Goal: Information Seeking & Learning: Learn about a topic

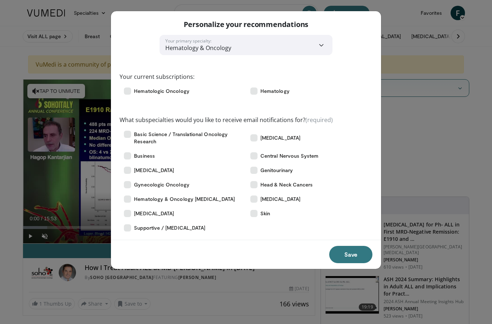
click at [442, 159] on div "**********" at bounding box center [246, 162] width 492 height 324
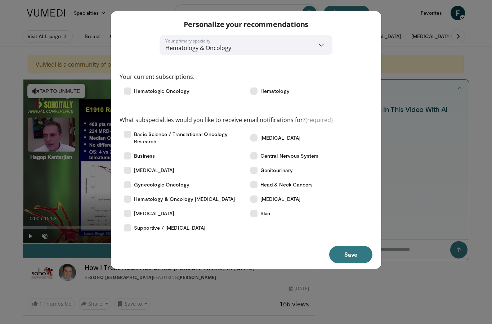
click at [238, 291] on div "**********" at bounding box center [246, 162] width 492 height 324
click at [347, 262] on button "Save" at bounding box center [350, 254] width 43 height 17
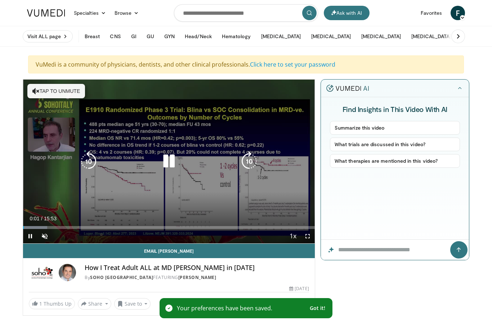
click at [175, 158] on icon "Video Player" at bounding box center [169, 161] width 20 height 20
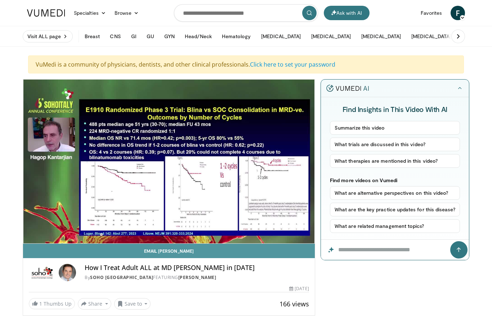
click at [303, 256] on link "Email Hagop" at bounding box center [169, 251] width 292 height 14
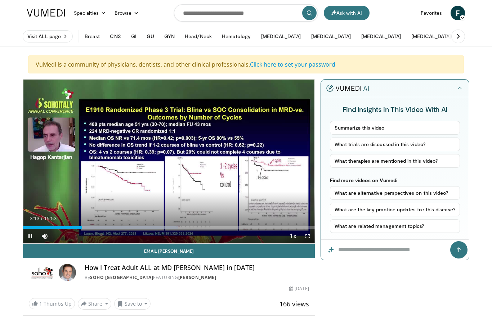
click at [74, 227] on div "Progress Bar" at bounding box center [52, 227] width 59 height 3
click at [81, 228] on div "Progress Bar" at bounding box center [54, 227] width 62 height 3
click at [185, 158] on div "20 seconds Tap to unmute" at bounding box center [169, 162] width 292 height 164
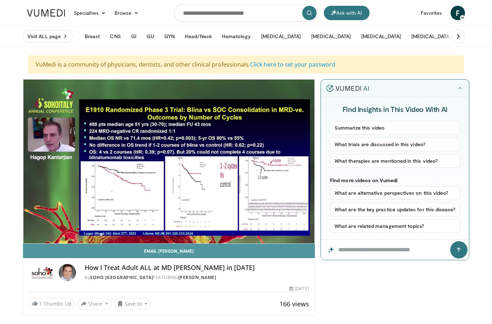
click at [42, 245] on link "Email Hagop" at bounding box center [169, 251] width 292 height 14
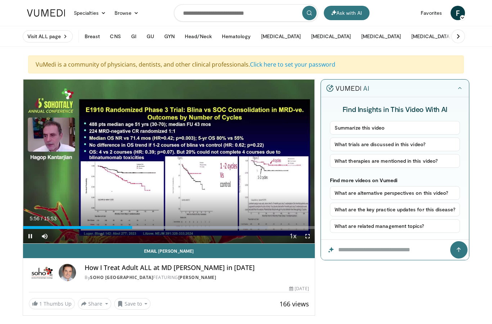
click at [177, 176] on div "10 seconds Tap to unmute" at bounding box center [169, 162] width 292 height 164
click at [121, 229] on div "Progress Bar" at bounding box center [73, 227] width 100 height 3
click at [156, 192] on div "10 seconds Tap to unmute" at bounding box center [169, 162] width 292 height 164
click at [114, 227] on div "Progress Bar" at bounding box center [72, 227] width 98 height 3
click at [134, 202] on div "10 seconds Tap to unmute" at bounding box center [169, 162] width 292 height 164
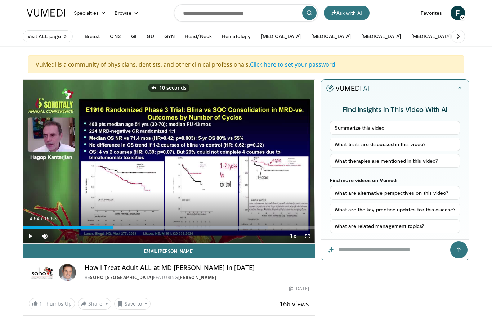
click at [172, 179] on div "10 seconds Tap to unmute" at bounding box center [169, 162] width 292 height 164
click at [107, 228] on div "Progress Bar" at bounding box center [68, 227] width 91 height 3
click at [114, 226] on div "Loaded : 29.13%" at bounding box center [169, 227] width 292 height 3
click at [129, 211] on div "10 seconds Tap to unmute" at bounding box center [169, 162] width 292 height 164
click at [143, 233] on div "Current Time 6:46 / Duration 15:53 Pause Skip Backward Skip Forward Mute Loaded…" at bounding box center [169, 236] width 292 height 14
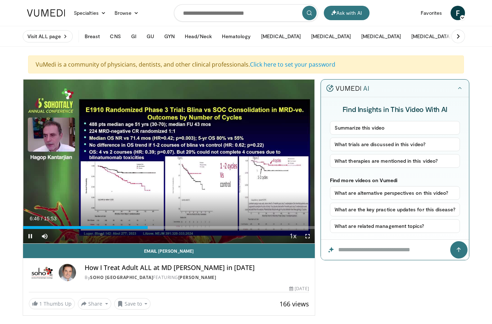
click at [143, 224] on div "Loaded : 48.26%" at bounding box center [169, 225] width 292 height 7
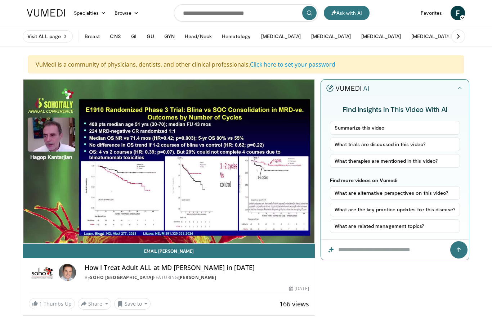
click at [152, 214] on div "10 seconds Tap to unmute" at bounding box center [169, 162] width 292 height 164
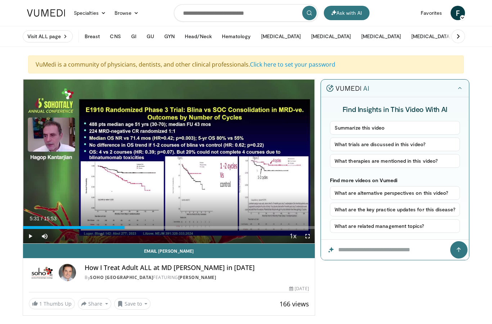
click at [138, 228] on div "Loaded : 35.37%" at bounding box center [169, 227] width 292 height 3
click at [148, 200] on div "10 seconds Tap to unmute" at bounding box center [169, 162] width 292 height 164
click at [143, 191] on div "10 seconds Tap to unmute" at bounding box center [169, 162] width 292 height 164
click at [138, 165] on div "10 seconds Tap to unmute" at bounding box center [169, 162] width 292 height 164
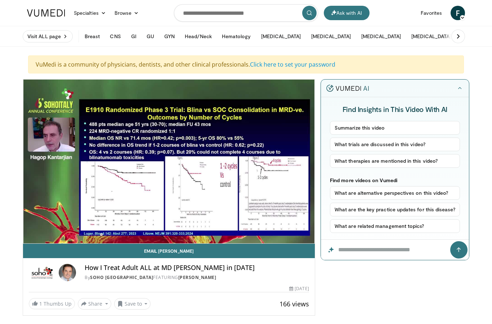
click at [178, 210] on div "10 seconds Tap to unmute" at bounding box center [169, 162] width 292 height 164
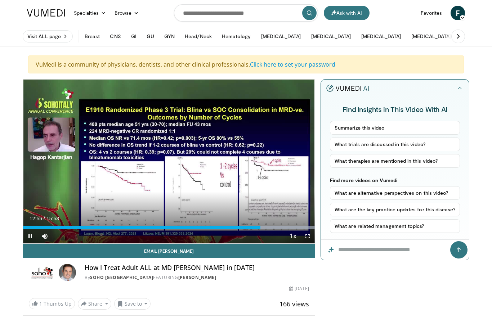
click at [248, 228] on div "Progress Bar" at bounding box center [141, 227] width 237 height 3
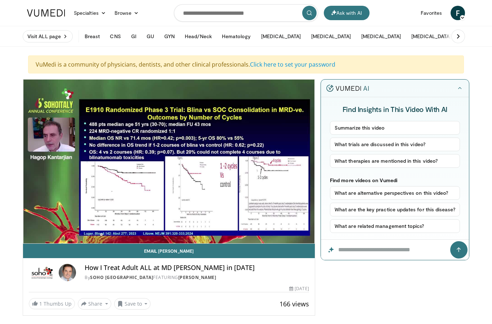
click at [59, 176] on div "10 seconds Tap to unmute" at bounding box center [169, 162] width 292 height 164
